Goal: Book appointment/travel/reservation

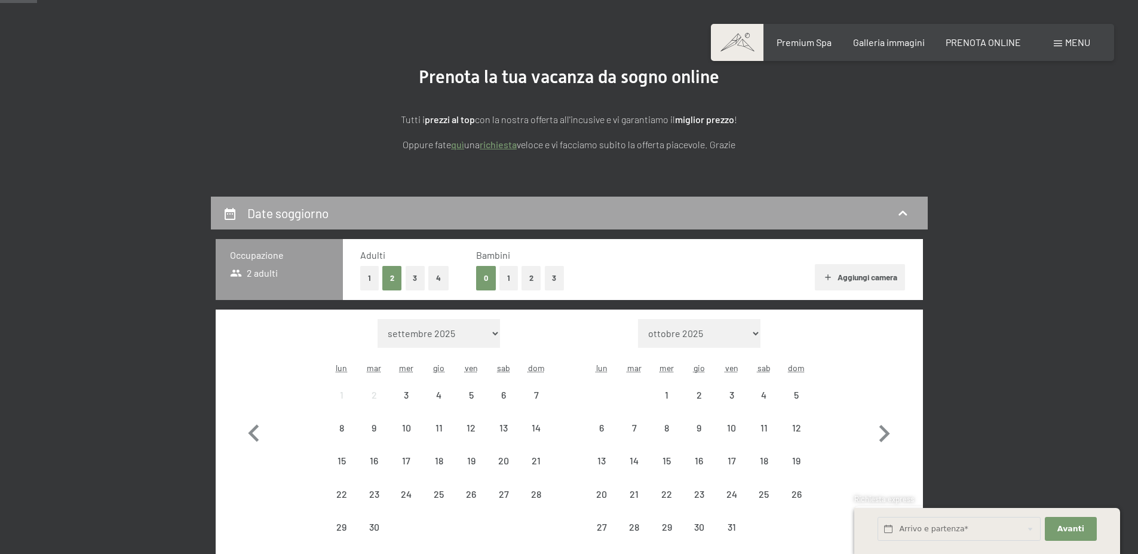
scroll to position [119, 0]
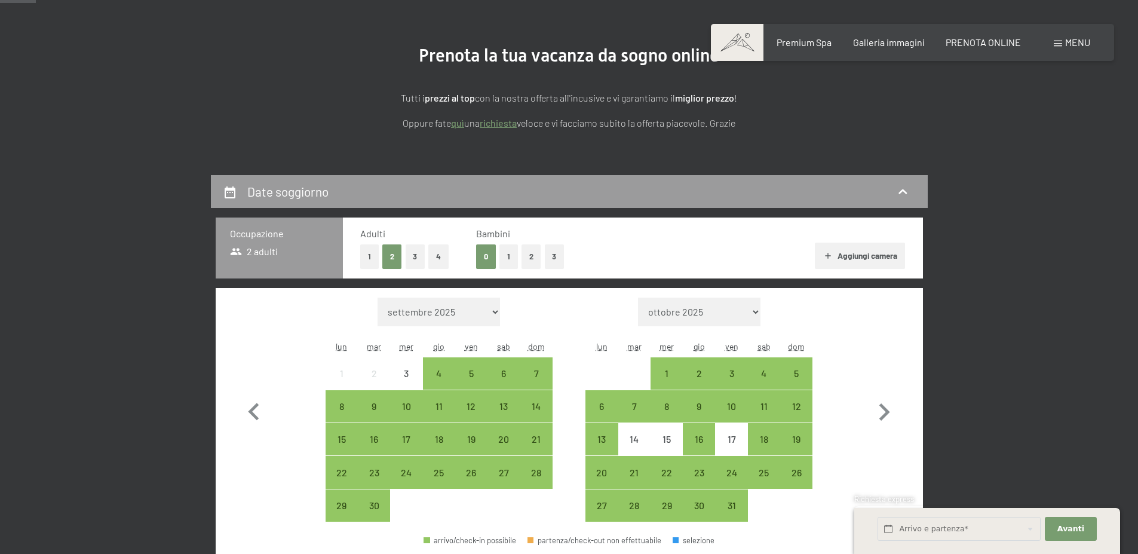
click at [532, 250] on button "2" at bounding box center [532, 256] width 20 height 24
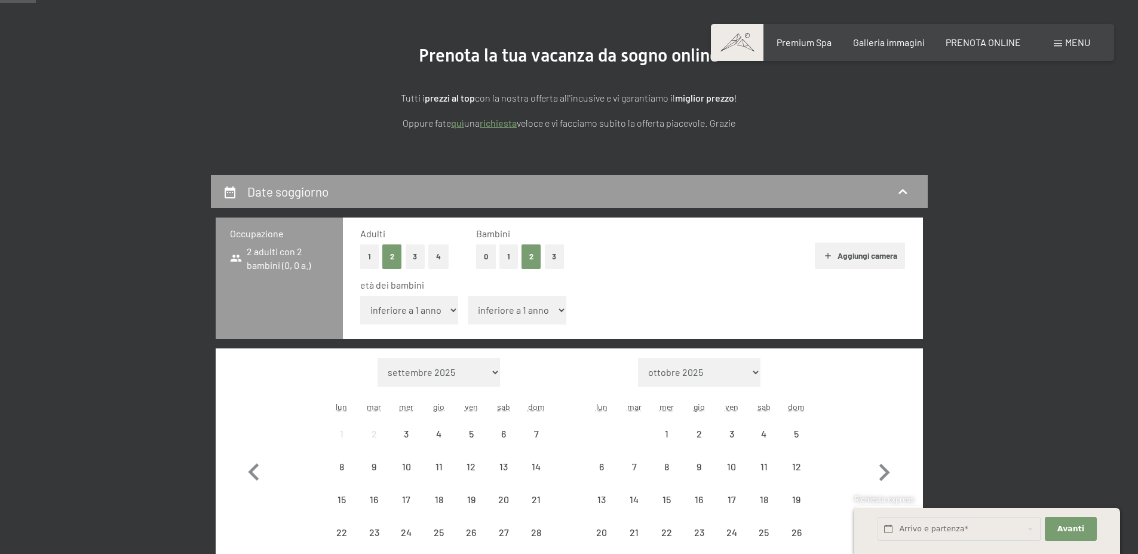
click at [426, 320] on select "inferiore a 1 anno 1 anno 2 anni 3 anni 4 anni 5 anni 6 anni 7 anni 8 anni 9 an…" at bounding box center [409, 310] width 99 height 29
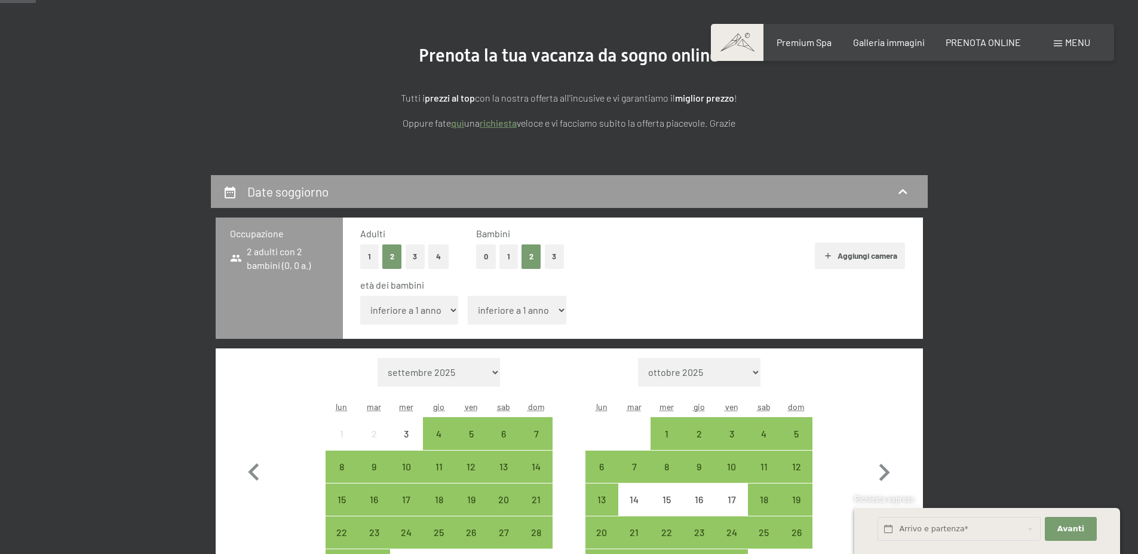
select select "3"
click at [360, 296] on select "inferiore a 1 anno 1 anno 2 anni 3 anni 4 anni 5 anni 6 anni 7 anni 8 anni 9 an…" at bounding box center [409, 310] width 99 height 29
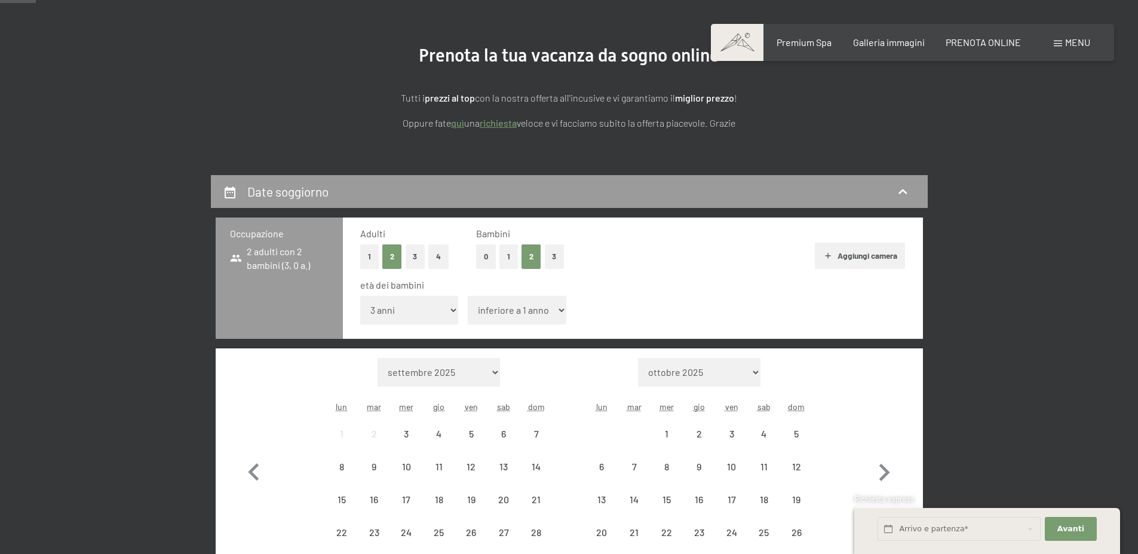
click at [533, 313] on span "Consenso marketing*" at bounding box center [500, 312] width 90 height 12
click at [449, 313] on input "Consenso marketing*" at bounding box center [443, 312] width 12 height 12
checkbox input "false"
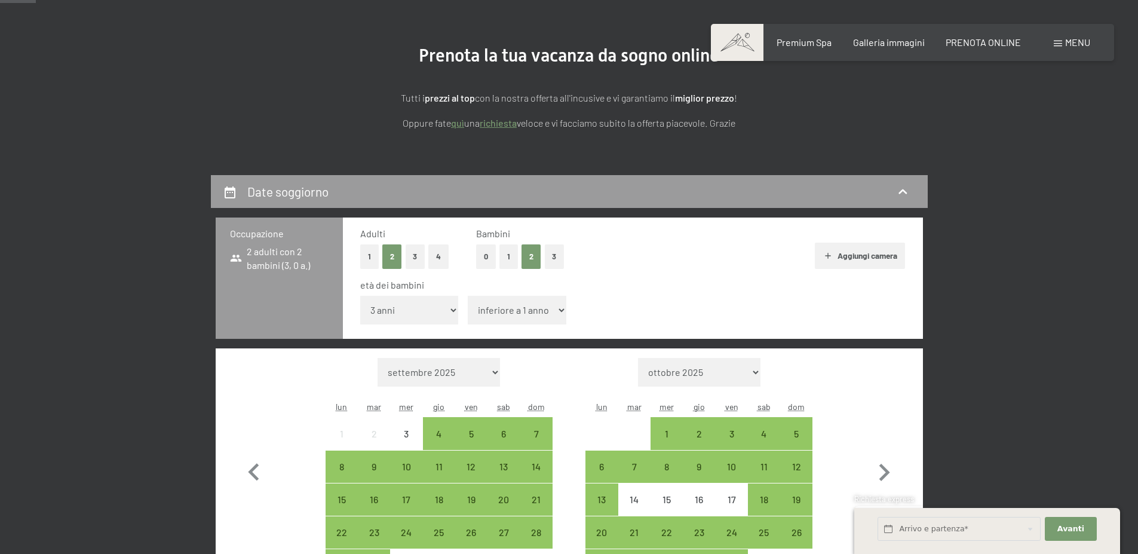
click at [543, 319] on select "inferiore a 1 anno 1 anno 2 anni 3 anni 4 anni 5 anni 6 anni 7 anni 8 anni 9 an…" at bounding box center [517, 310] width 99 height 29
select select "5"
click at [468, 296] on select "inferiore a 1 anno 1 anno 2 anni 3 anni 4 anni 5 anni 6 anni 7 anni 8 anni 9 an…" at bounding box center [517, 310] width 99 height 29
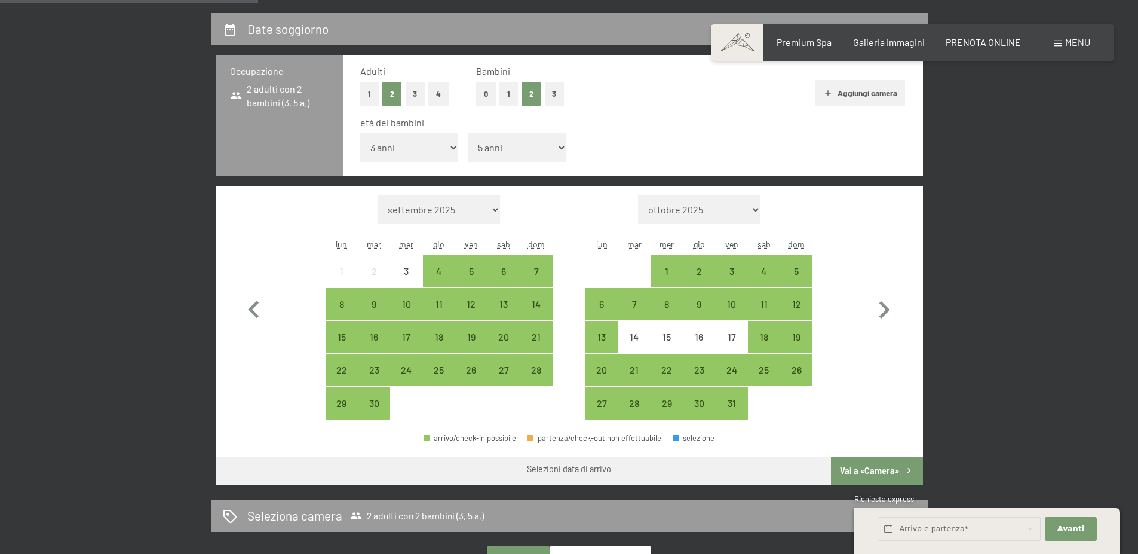
scroll to position [299, 0]
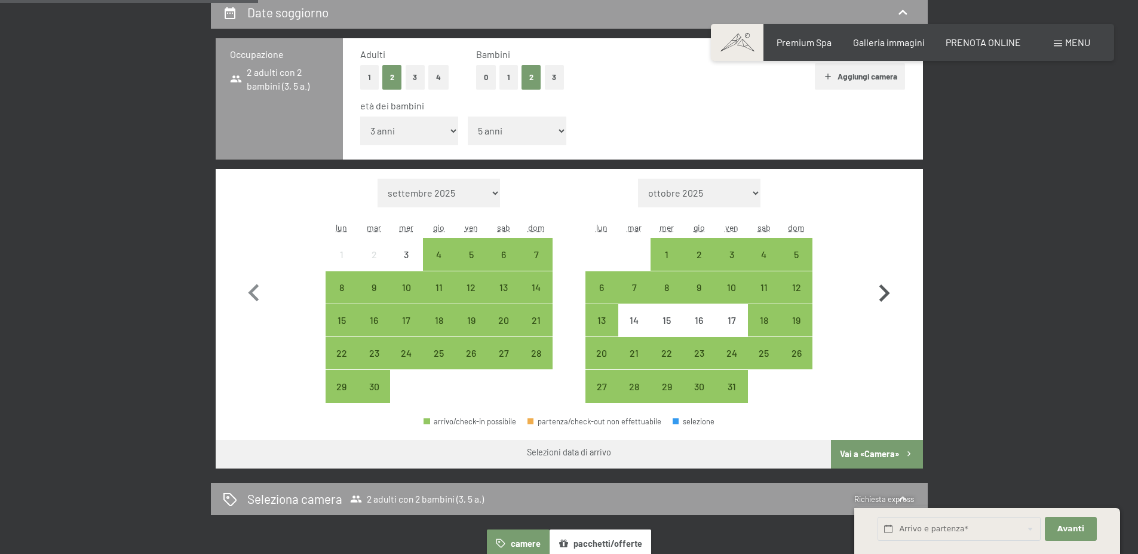
click at [887, 286] on icon "button" at bounding box center [884, 293] width 35 height 35
select select "[DATE]"
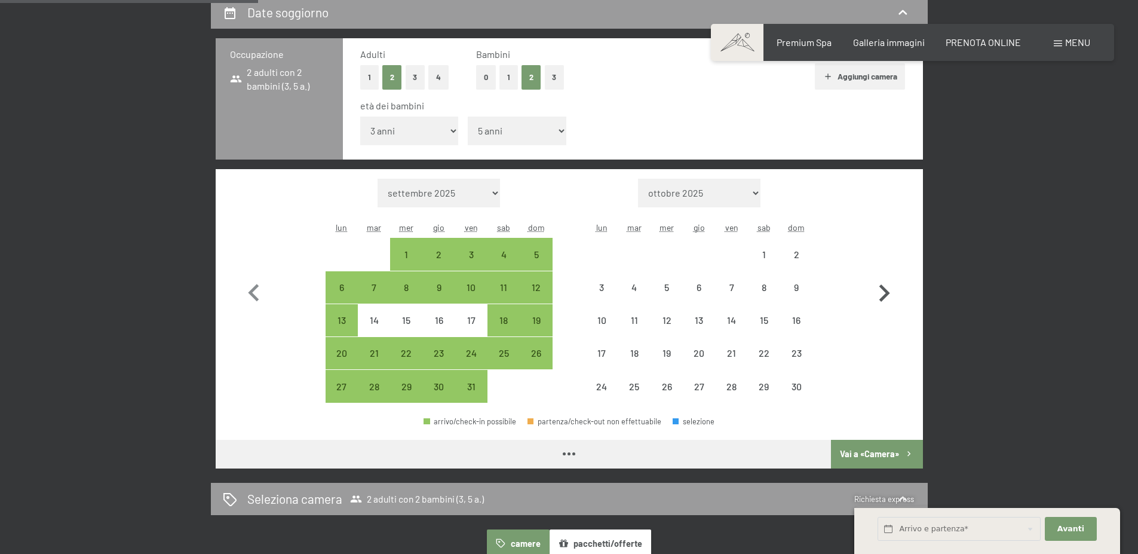
click at [887, 287] on icon "button" at bounding box center [884, 293] width 35 height 35
select select "[DATE]"
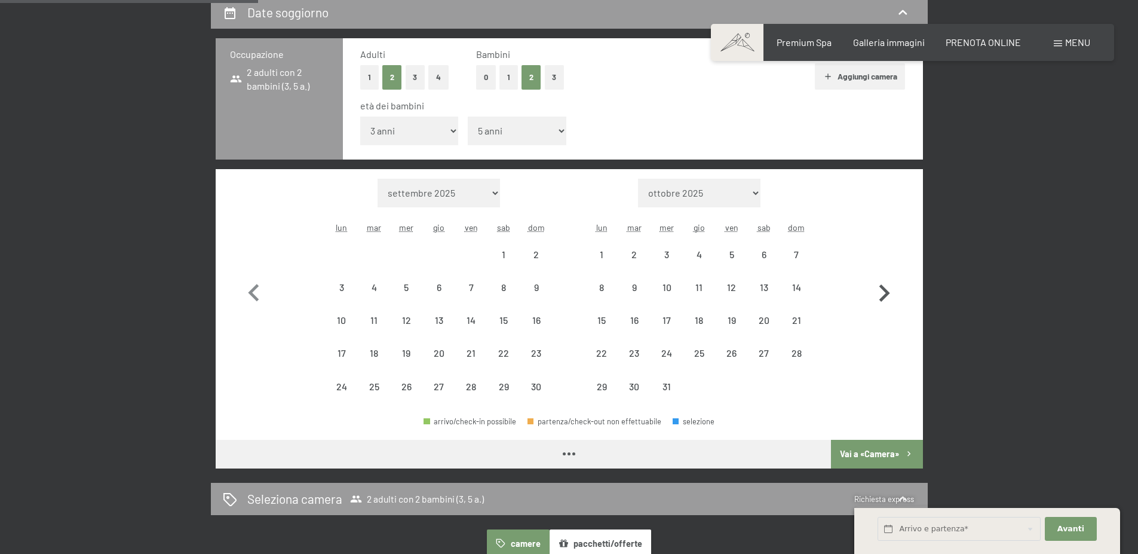
select select "[DATE]"
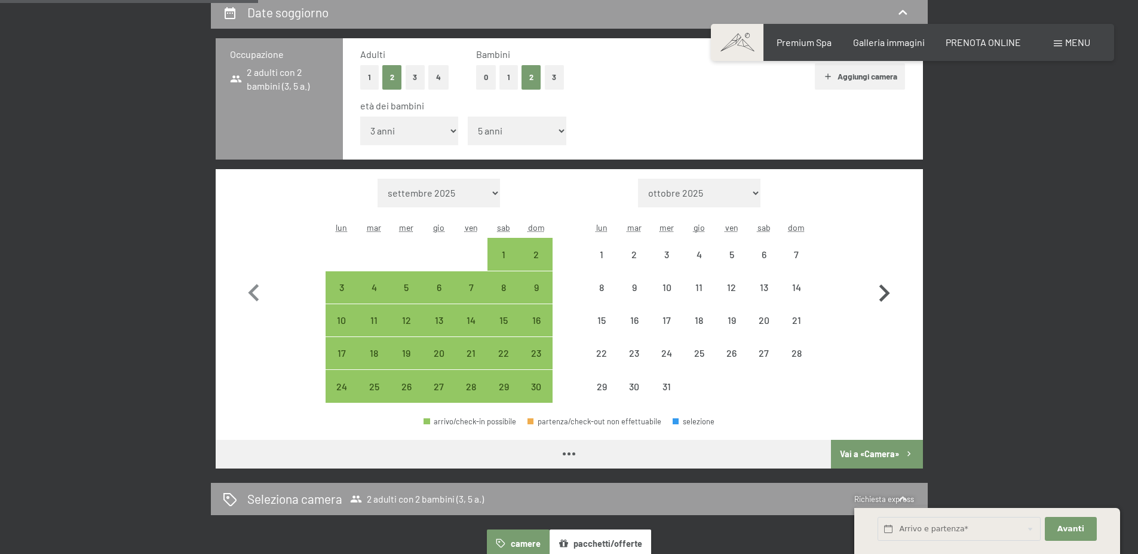
select select "[DATE]"
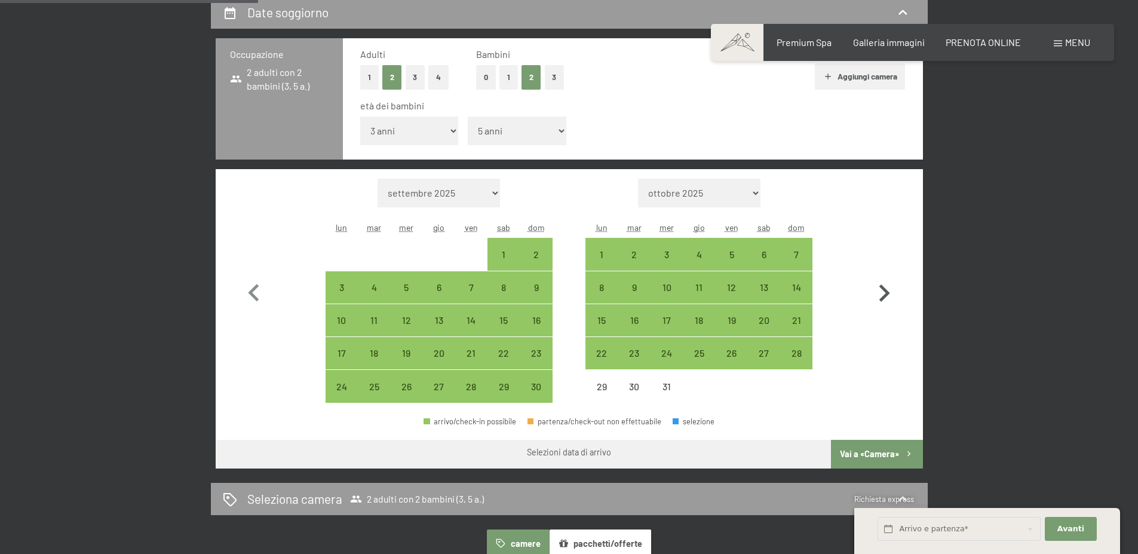
click at [887, 287] on icon "button" at bounding box center [884, 293] width 35 height 35
select select "[DATE]"
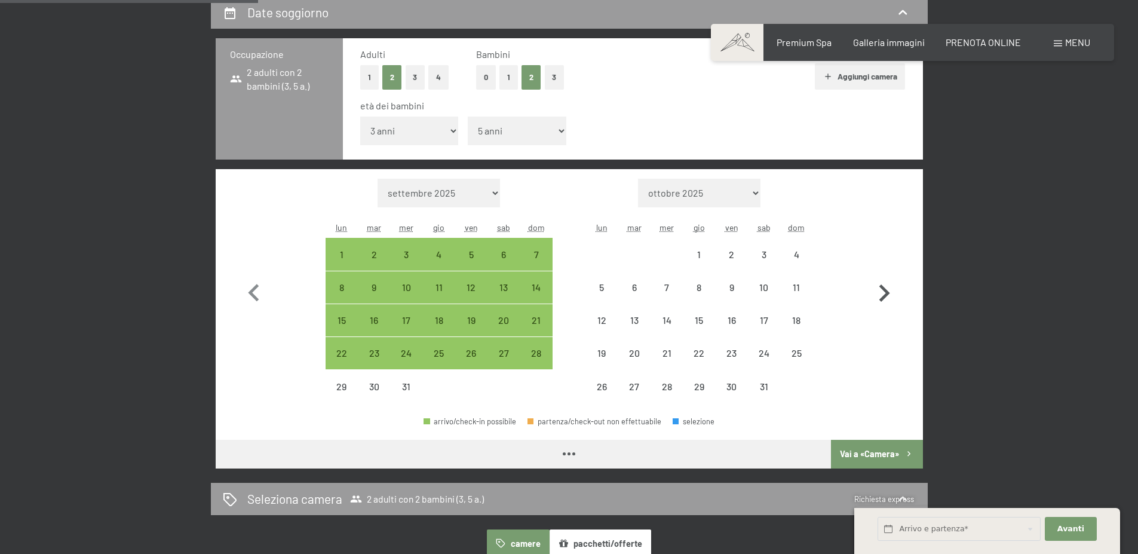
select select "[DATE]"
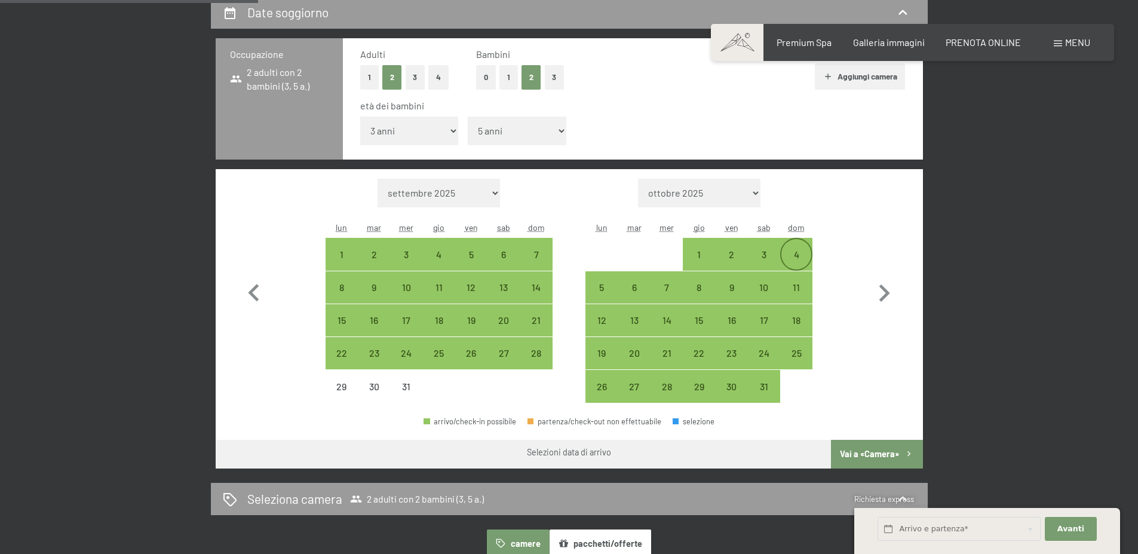
click at [790, 249] on div "4" at bounding box center [797, 254] width 30 height 30
select select "[DATE]"
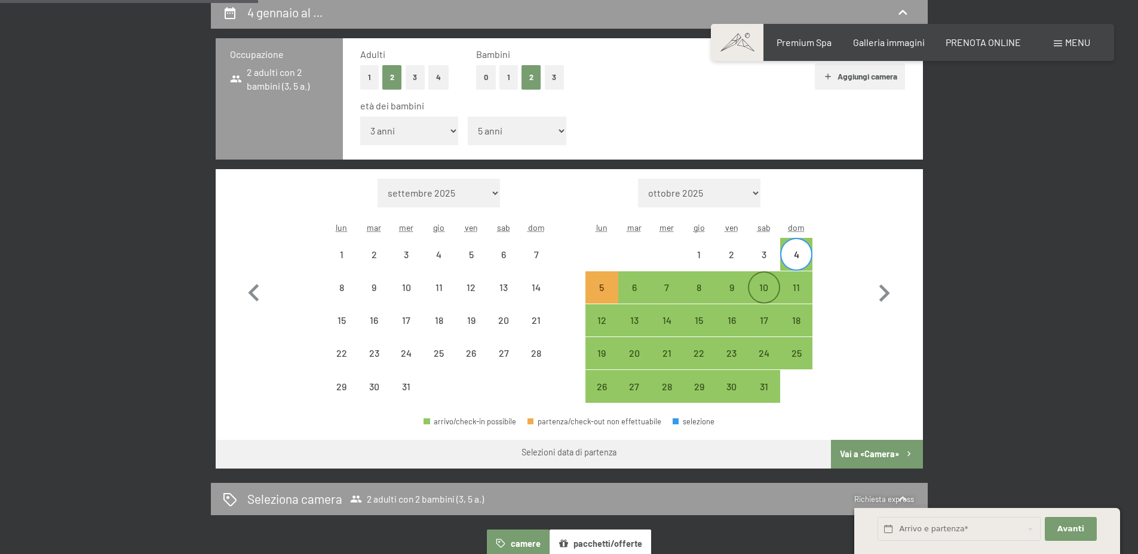
click at [773, 291] on div "10" at bounding box center [764, 298] width 30 height 30
select select "[DATE]"
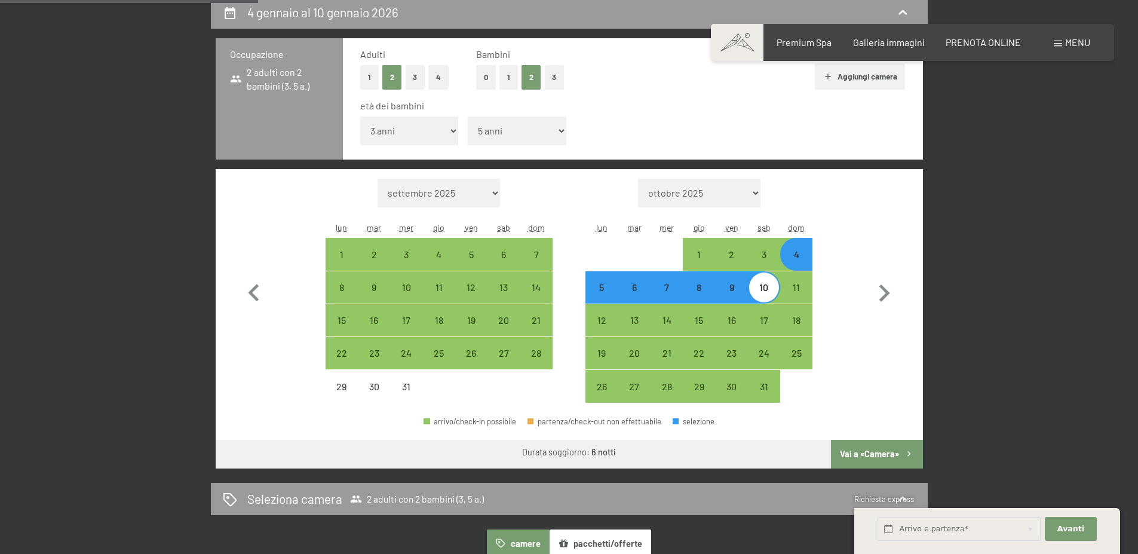
click at [881, 448] on button "Vai a «Camera»" at bounding box center [876, 454] width 91 height 29
select select "[DATE]"
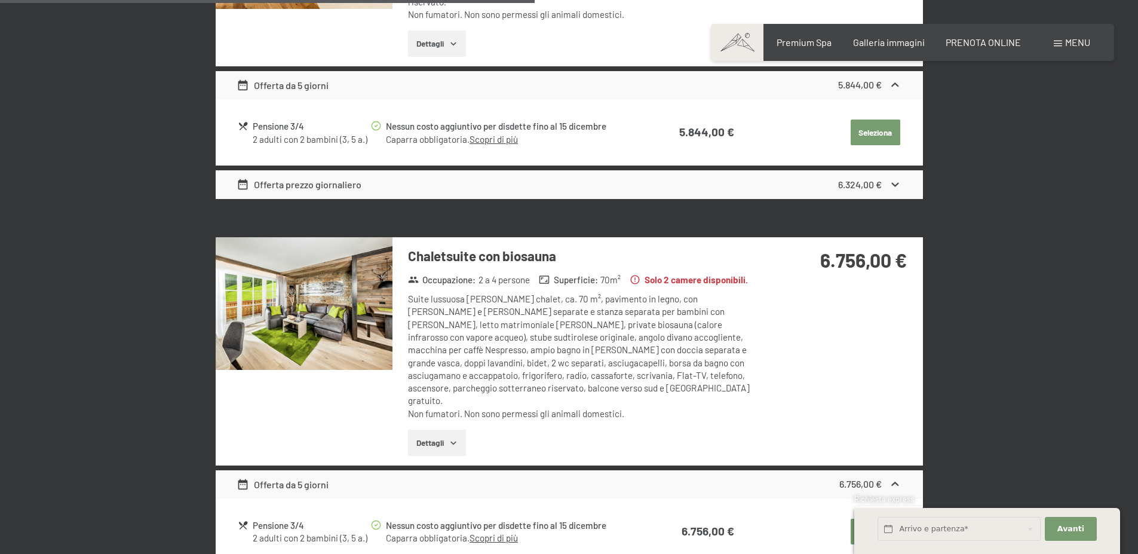
scroll to position [1609, 0]
